Goal: Use online tool/utility: Utilize a website feature to perform a specific function

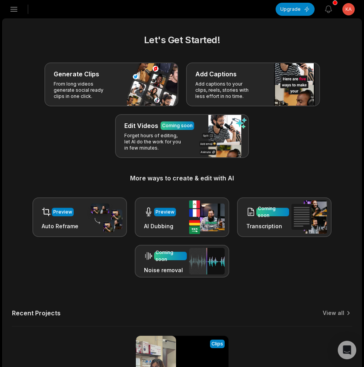
scroll to position [110, 0]
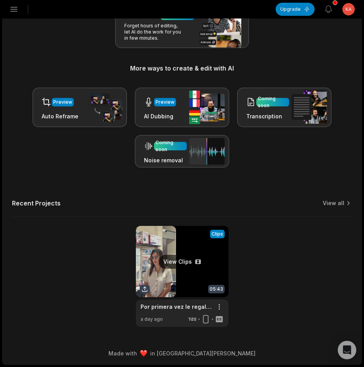
click at [193, 254] on link at bounding box center [182, 276] width 93 height 101
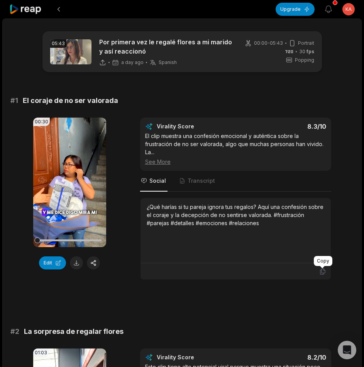
click at [321, 271] on icon at bounding box center [322, 272] width 5 height 6
click at [75, 266] on button at bounding box center [76, 263] width 13 height 13
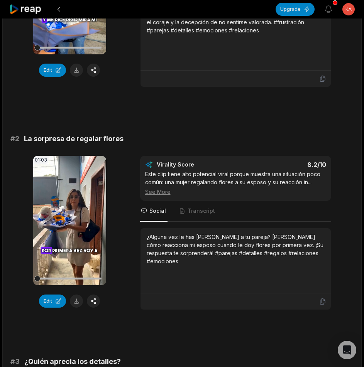
scroll to position [270, 0]
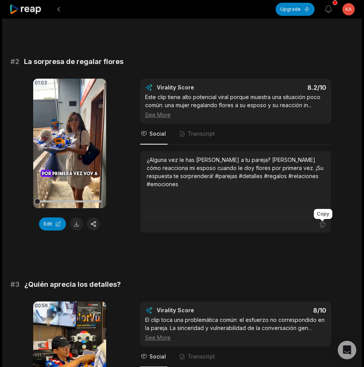
click at [322, 224] on icon at bounding box center [322, 224] width 7 height 7
click at [76, 223] on button at bounding box center [76, 224] width 13 height 13
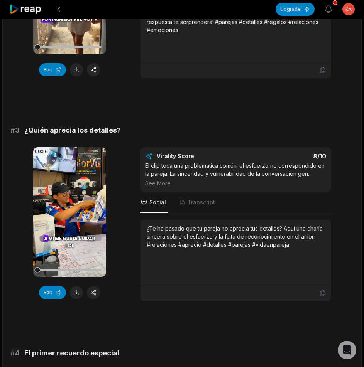
scroll to position [540, 0]
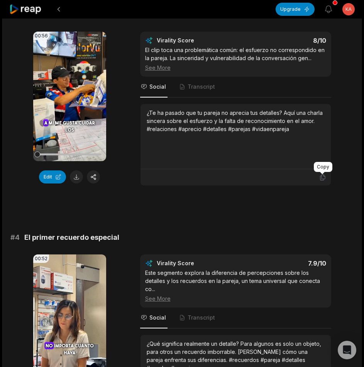
click at [324, 177] on icon at bounding box center [322, 177] width 7 height 7
click at [75, 174] on button at bounding box center [76, 177] width 13 height 13
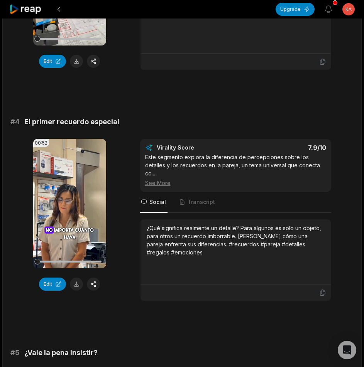
scroll to position [694, 0]
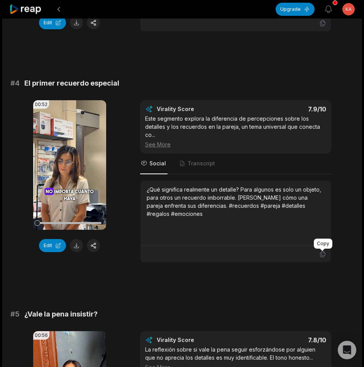
click at [321, 257] on icon at bounding box center [322, 254] width 7 height 7
click at [81, 246] on button at bounding box center [76, 245] width 13 height 13
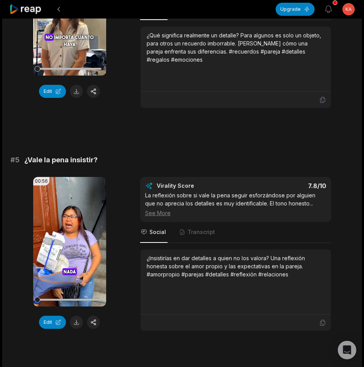
scroll to position [965, 0]
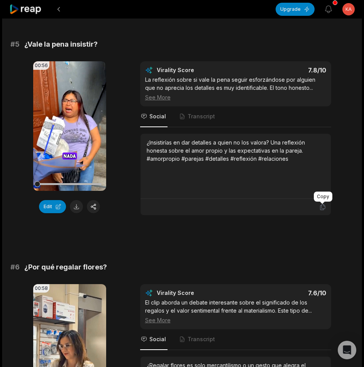
click at [321, 206] on icon at bounding box center [322, 207] width 5 height 6
click at [73, 208] on button at bounding box center [76, 206] width 13 height 13
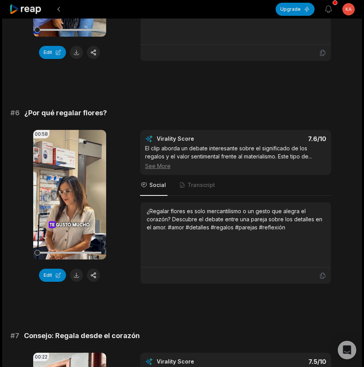
scroll to position [1157, 0]
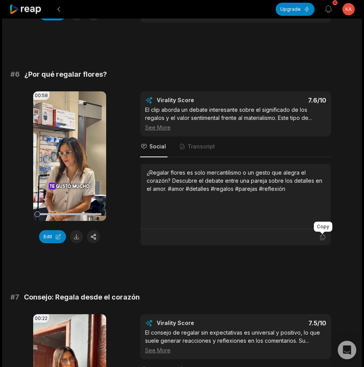
click at [325, 239] on icon at bounding box center [322, 237] width 7 height 7
click at [78, 233] on button at bounding box center [76, 236] width 13 height 13
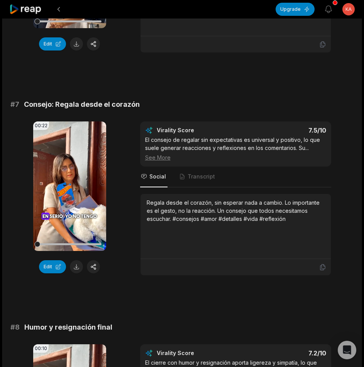
scroll to position [1389, 0]
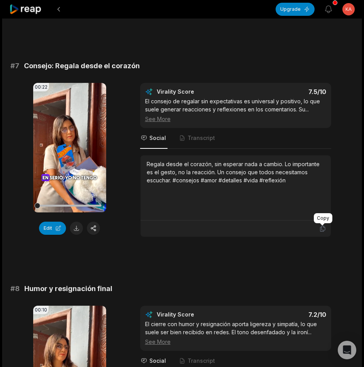
click at [324, 226] on icon at bounding box center [322, 228] width 7 height 7
click at [75, 226] on button at bounding box center [76, 228] width 13 height 13
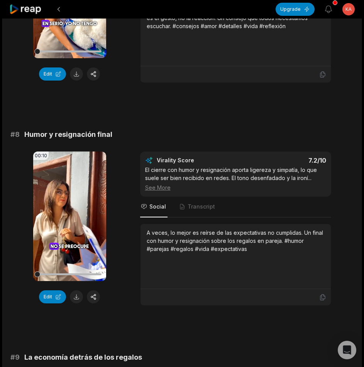
scroll to position [1582, 0]
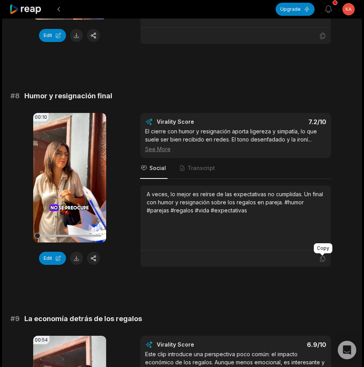
click at [323, 259] on icon at bounding box center [322, 258] width 7 height 7
click at [76, 259] on button at bounding box center [76, 258] width 13 height 13
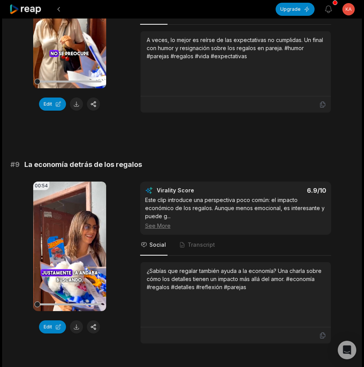
scroll to position [1771, 0]
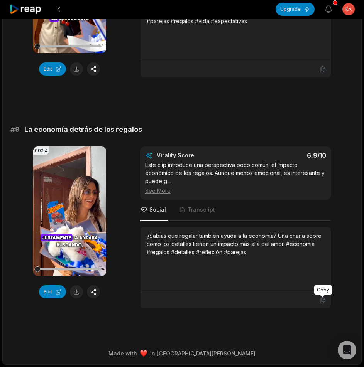
click at [321, 302] on icon at bounding box center [322, 300] width 7 height 7
click at [77, 294] on button at bounding box center [76, 291] width 13 height 13
click at [20, 5] on icon at bounding box center [25, 9] width 33 height 10
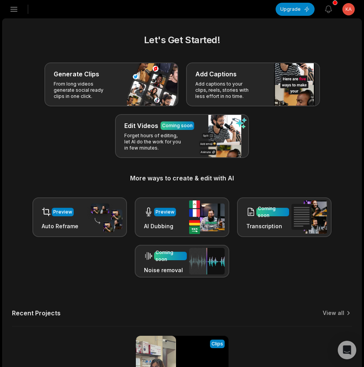
click at [11, 9] on icon "button" at bounding box center [13, 9] width 9 height 9
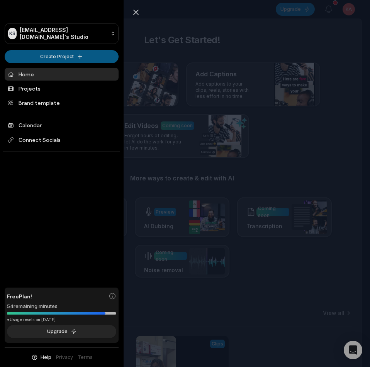
click at [54, 51] on html "KS Kapoka9804@bllibl.com's Studio Create Project Home Projects Brand template C…" at bounding box center [185, 183] width 370 height 367
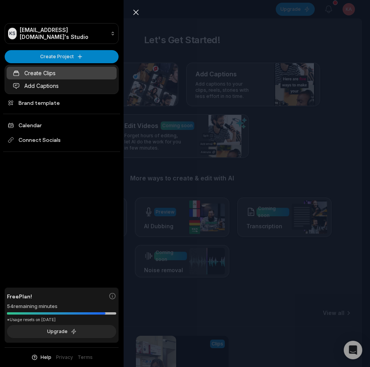
click at [55, 73] on link "Create Clips" at bounding box center [62, 73] width 110 height 13
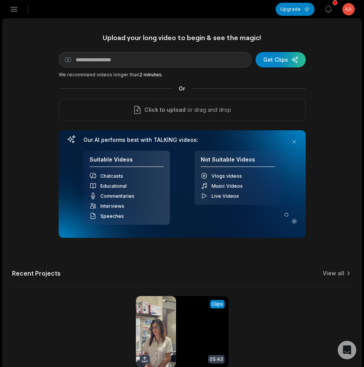
scroll to position [70, 0]
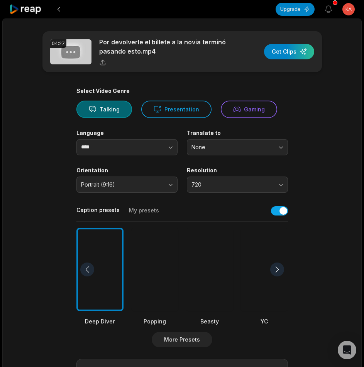
click at [161, 276] on div at bounding box center [154, 270] width 47 height 84
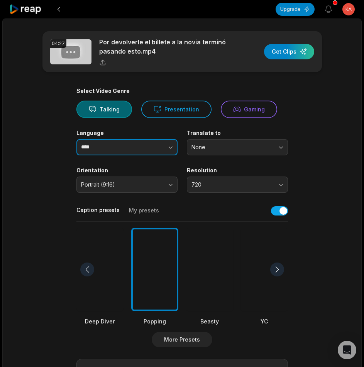
click at [149, 153] on button "button" at bounding box center [155, 147] width 44 height 16
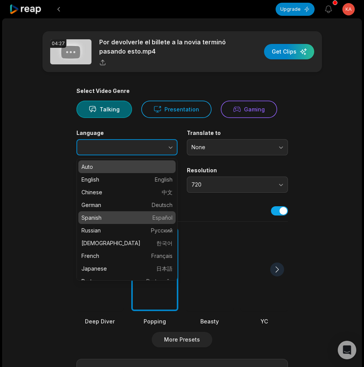
type input "*******"
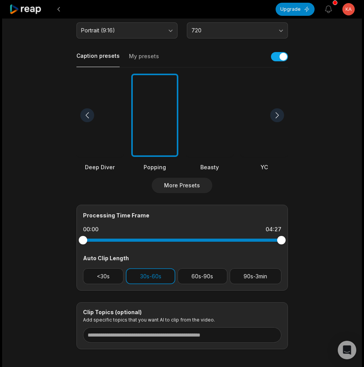
scroll to position [192, 0]
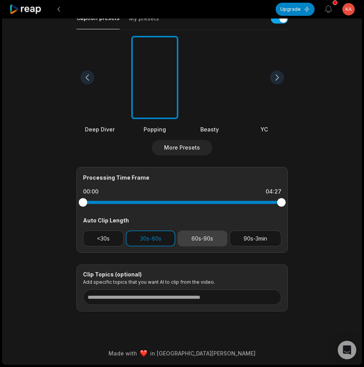
click at [206, 235] on button "60s-90s" at bounding box center [202, 239] width 50 height 16
click at [165, 238] on button "30s-60s" at bounding box center [150, 239] width 49 height 16
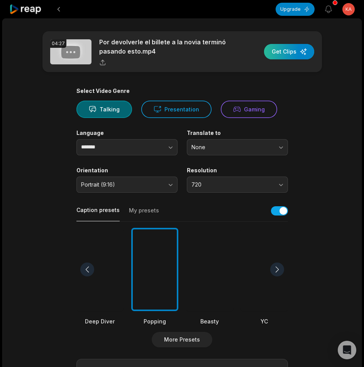
click at [302, 51] on div "button" at bounding box center [289, 51] width 50 height 15
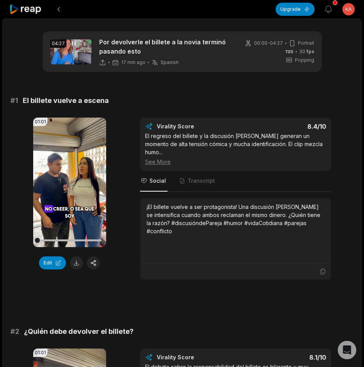
click at [26, 11] on icon at bounding box center [25, 9] width 33 height 10
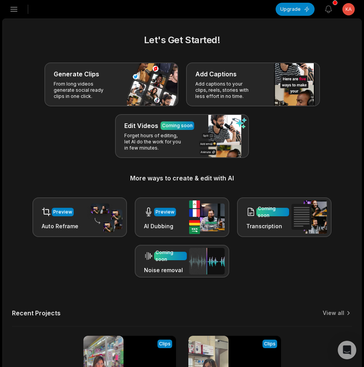
click at [16, 12] on icon "button" at bounding box center [13, 9] width 9 height 9
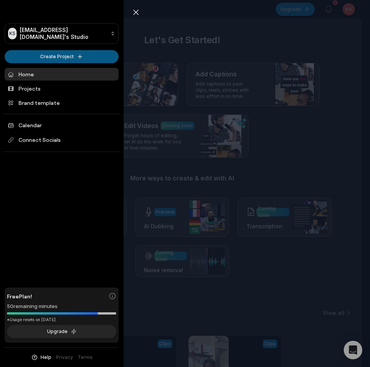
click at [71, 56] on html "KS Kapoka9804@bllibl.com's Studio Create Project Home Projects Brand template C…" at bounding box center [185, 183] width 370 height 367
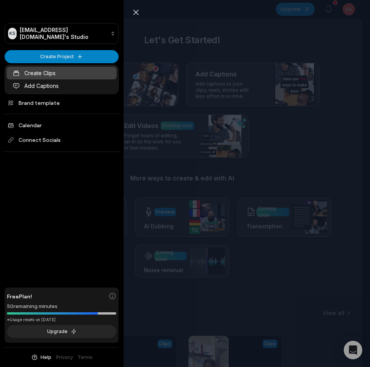
click at [68, 74] on link "Create Clips" at bounding box center [62, 73] width 110 height 13
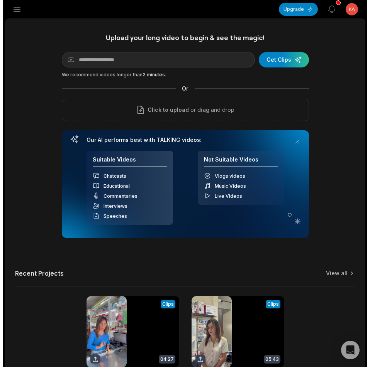
scroll to position [70, 0]
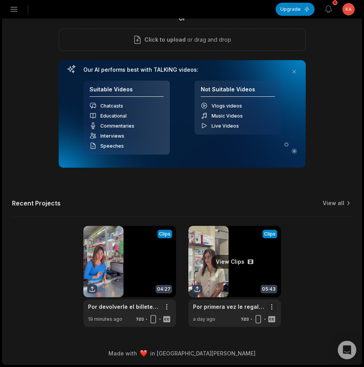
click at [271, 297] on html "KS Kapoka9804@bllibl.com's Studio Create Project Home Projects Brand template C…" at bounding box center [182, 113] width 364 height 367
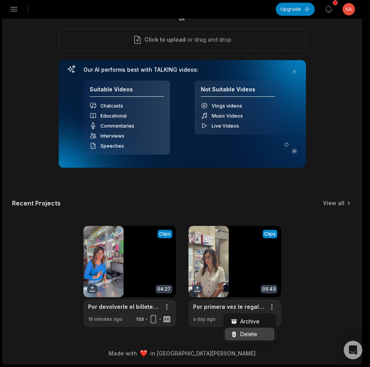
click at [248, 333] on span "Delete" at bounding box center [248, 334] width 17 height 8
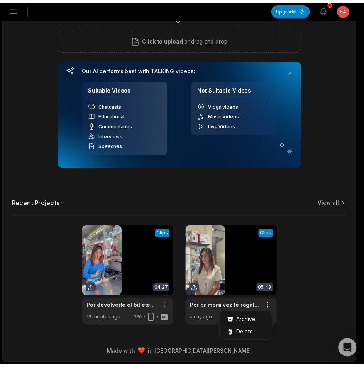
scroll to position [0, 0]
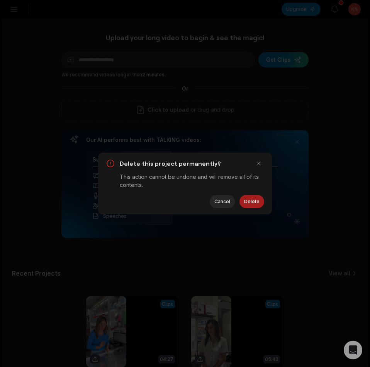
click at [254, 201] on button "Delete" at bounding box center [251, 201] width 25 height 13
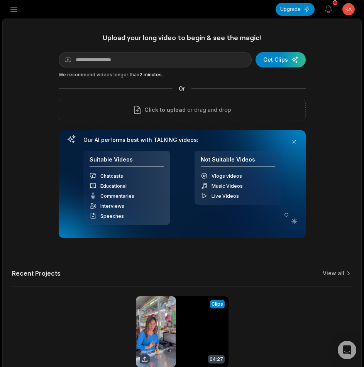
click at [13, 9] on icon "button" at bounding box center [13, 9] width 9 height 9
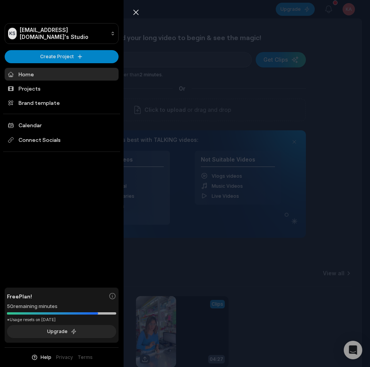
click at [280, 302] on div "Close sidebar KS Kapoka9804@bllibl.com's Studio Create Project Home Projects Br…" at bounding box center [185, 183] width 370 height 367
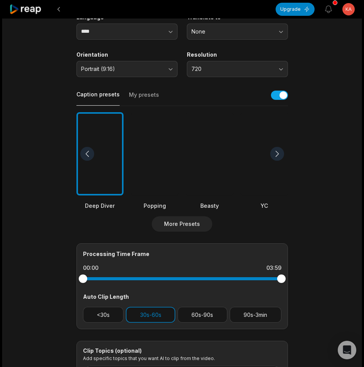
scroll to position [77, 0]
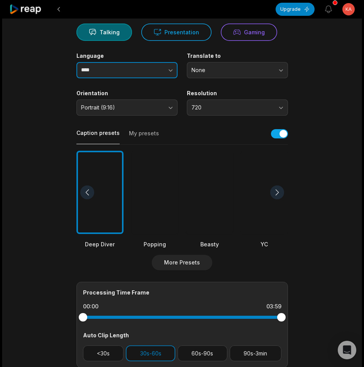
click at [139, 74] on button "button" at bounding box center [155, 70] width 44 height 16
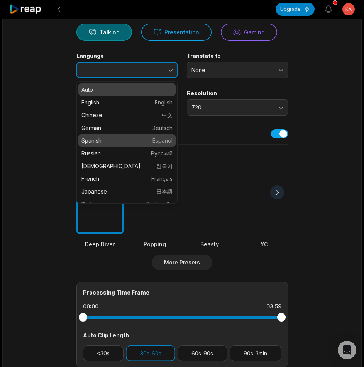
type input "*******"
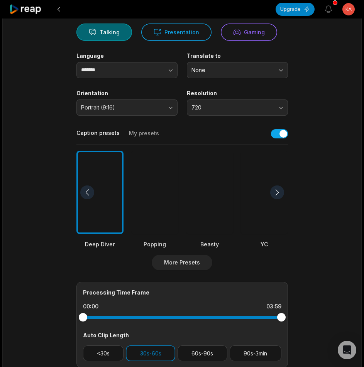
click at [147, 182] on div at bounding box center [154, 193] width 47 height 84
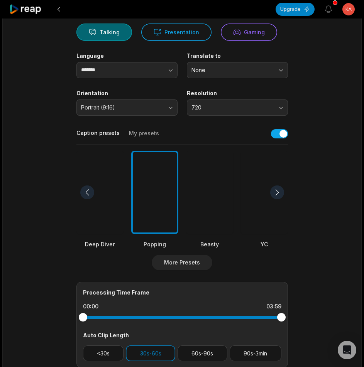
scroll to position [192, 0]
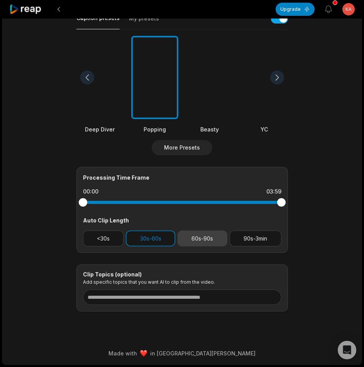
click at [186, 240] on button "60s-90s" at bounding box center [202, 239] width 50 height 16
drag, startPoint x: 153, startPoint y: 239, endPoint x: 247, endPoint y: 242, distance: 94.6
click at [154, 239] on button "30s-60s" at bounding box center [150, 239] width 49 height 16
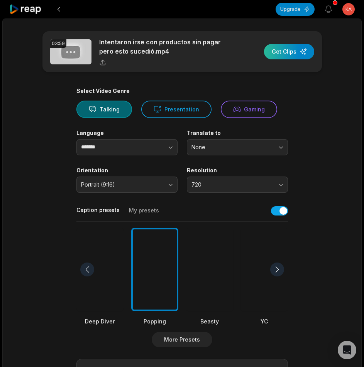
click at [287, 56] on div "button" at bounding box center [289, 51] width 50 height 15
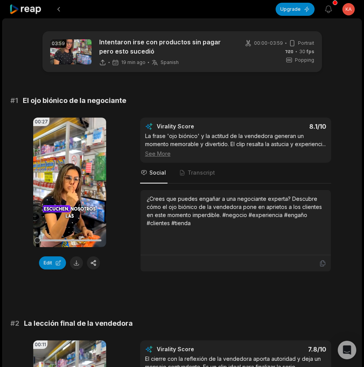
click at [25, 12] on icon at bounding box center [25, 9] width 33 height 10
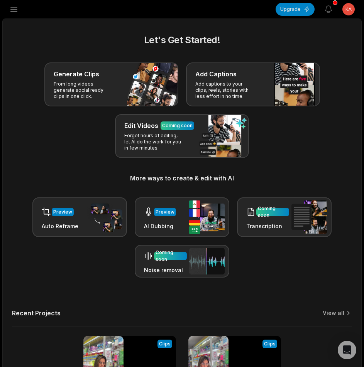
click at [14, 12] on icon "button" at bounding box center [14, 9] width 7 height 4
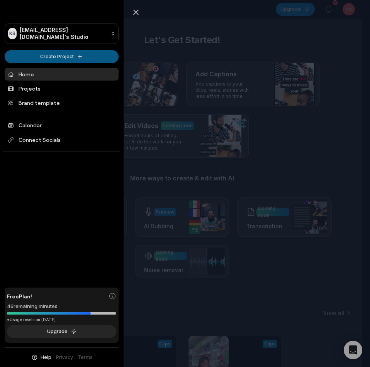
click at [57, 56] on html "KS [EMAIL_ADDRESS][DOMAIN_NAME]'s Studio Create Project Home Projects Brand tem…" at bounding box center [185, 183] width 370 height 367
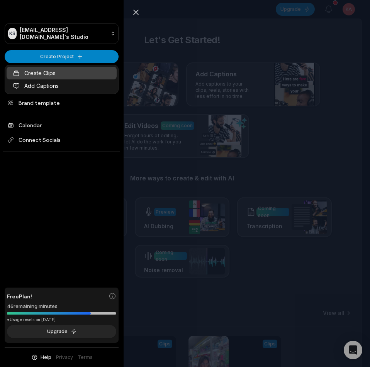
click at [88, 77] on link "Create Clips" at bounding box center [62, 73] width 110 height 13
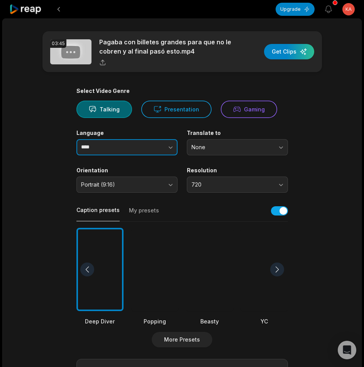
click at [164, 149] on button "button" at bounding box center [155, 147] width 44 height 16
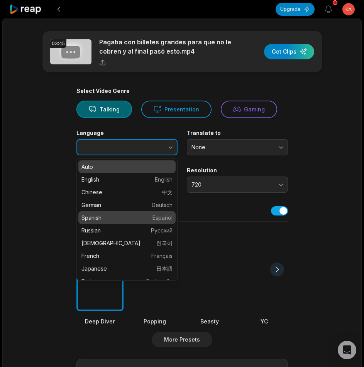
type input "*******"
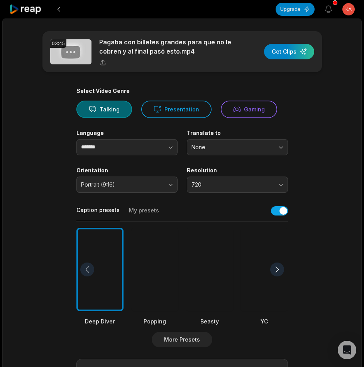
click at [165, 267] on div at bounding box center [154, 270] width 47 height 84
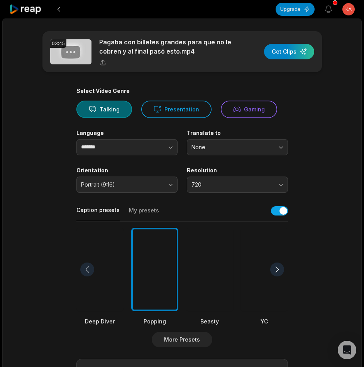
scroll to position [192, 0]
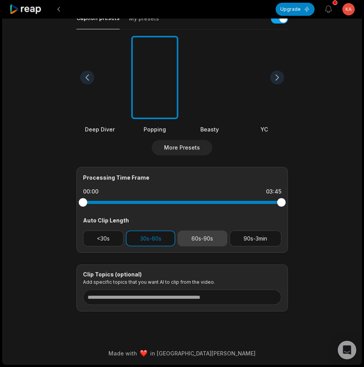
click at [207, 240] on button "60s-90s" at bounding box center [202, 239] width 50 height 16
drag, startPoint x: 148, startPoint y: 239, endPoint x: 268, endPoint y: 247, distance: 120.3
click at [150, 239] on button "30s-60s" at bounding box center [150, 239] width 49 height 16
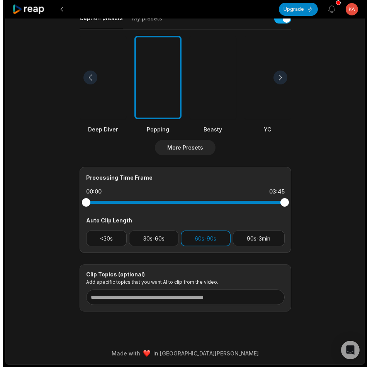
scroll to position [0, 0]
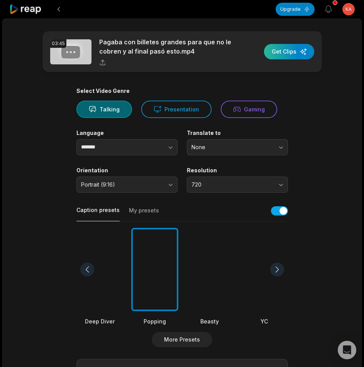
click at [282, 53] on div "button" at bounding box center [289, 51] width 50 height 15
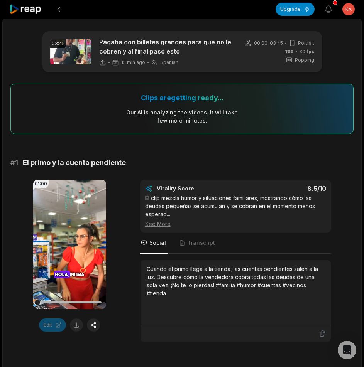
click at [23, 12] on icon at bounding box center [25, 9] width 33 height 10
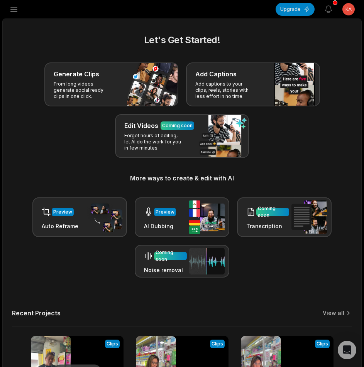
click at [12, 9] on icon "button" at bounding box center [13, 9] width 9 height 9
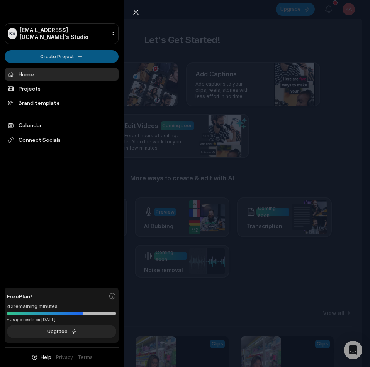
click at [34, 55] on html "KS [EMAIL_ADDRESS][DOMAIN_NAME]'s Studio Create Project Home Projects Brand tem…" at bounding box center [185, 183] width 370 height 367
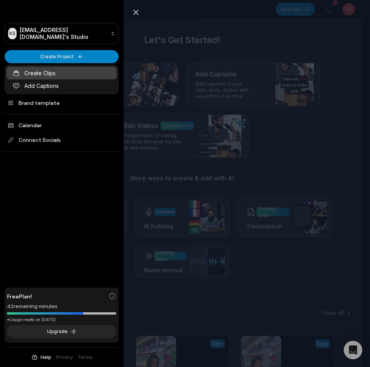
click at [43, 72] on link "Create Clips" at bounding box center [62, 73] width 110 height 13
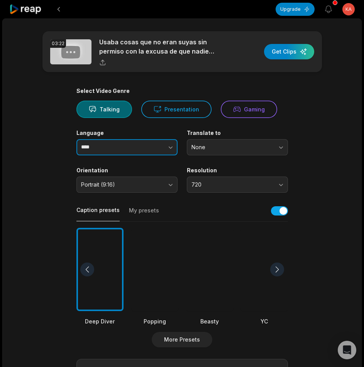
click at [151, 147] on button "button" at bounding box center [155, 147] width 44 height 16
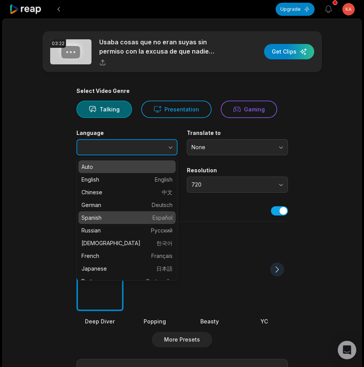
type input "*******"
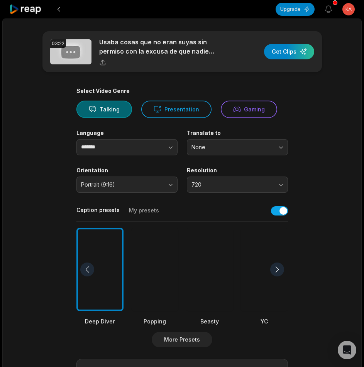
click at [149, 252] on div at bounding box center [154, 270] width 47 height 84
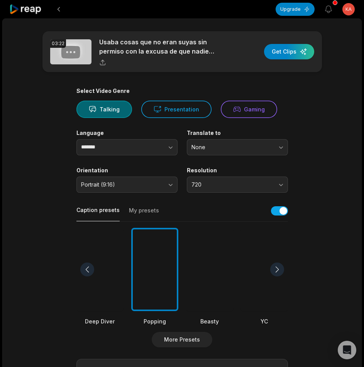
scroll to position [116, 0]
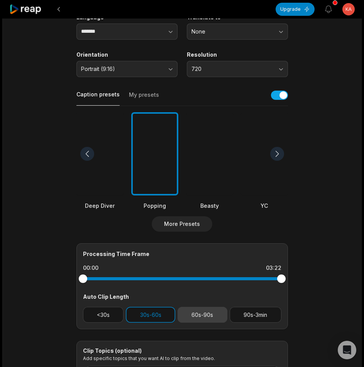
click at [191, 315] on button "60s-90s" at bounding box center [202, 315] width 50 height 16
click at [159, 318] on button "30s-60s" at bounding box center [150, 315] width 49 height 16
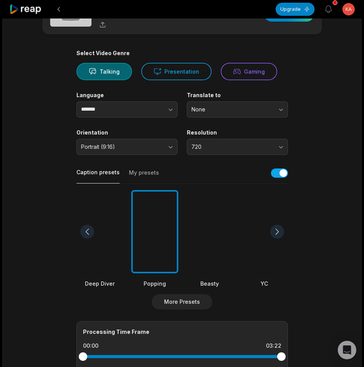
scroll to position [0, 0]
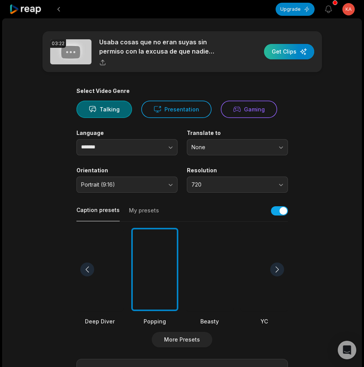
click at [274, 54] on div "button" at bounding box center [289, 51] width 50 height 15
